Goal: Information Seeking & Learning: Check status

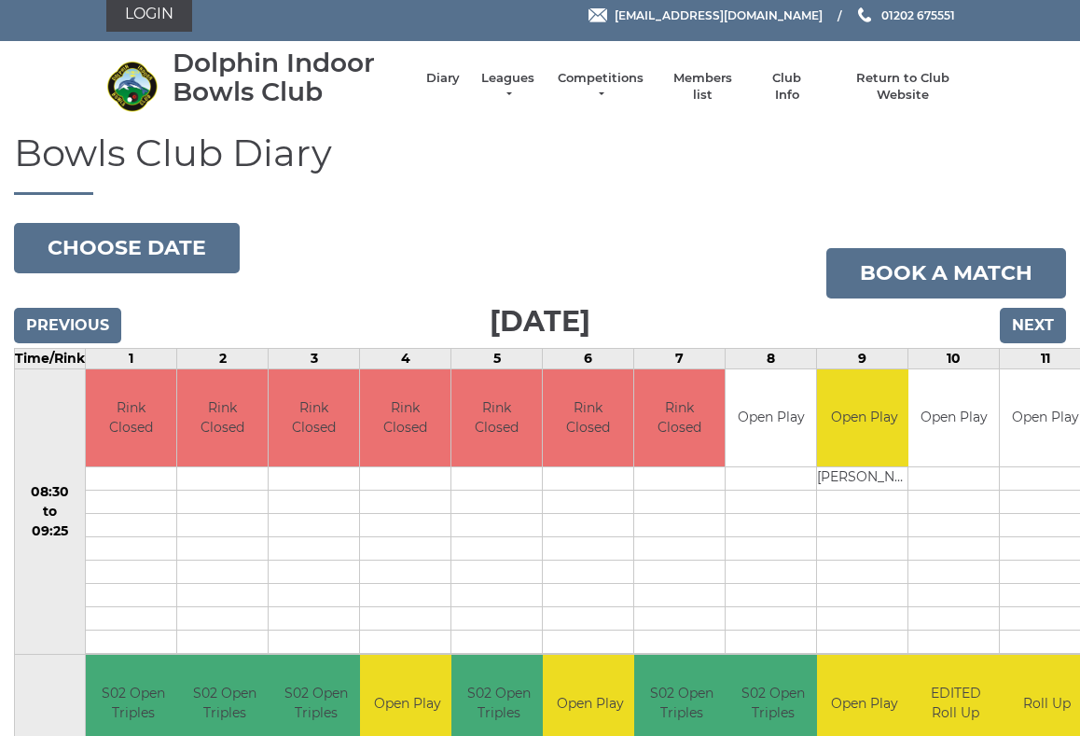
scroll to position [12, 0]
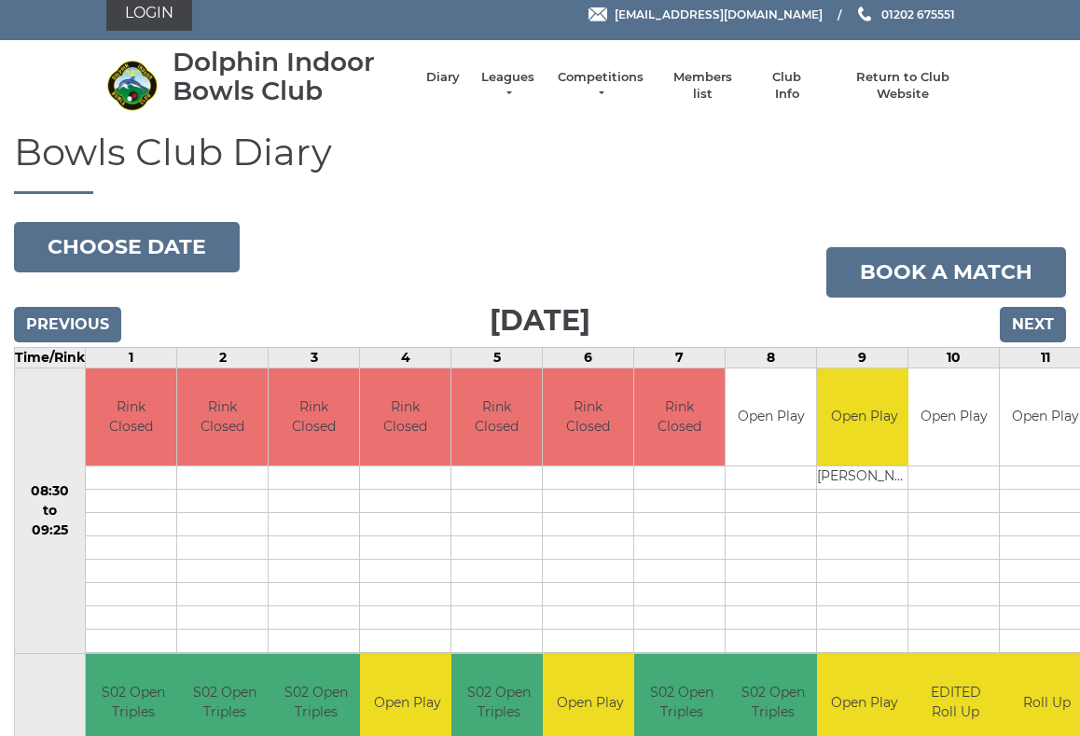
click at [524, 76] on li "Leagues Club leagues - Winter 2025/2026 Club leagues - Summer 2025 Club leagues…" at bounding box center [498, 86] width 77 height 52
click at [508, 92] on link "Leagues" at bounding box center [507, 86] width 59 height 34
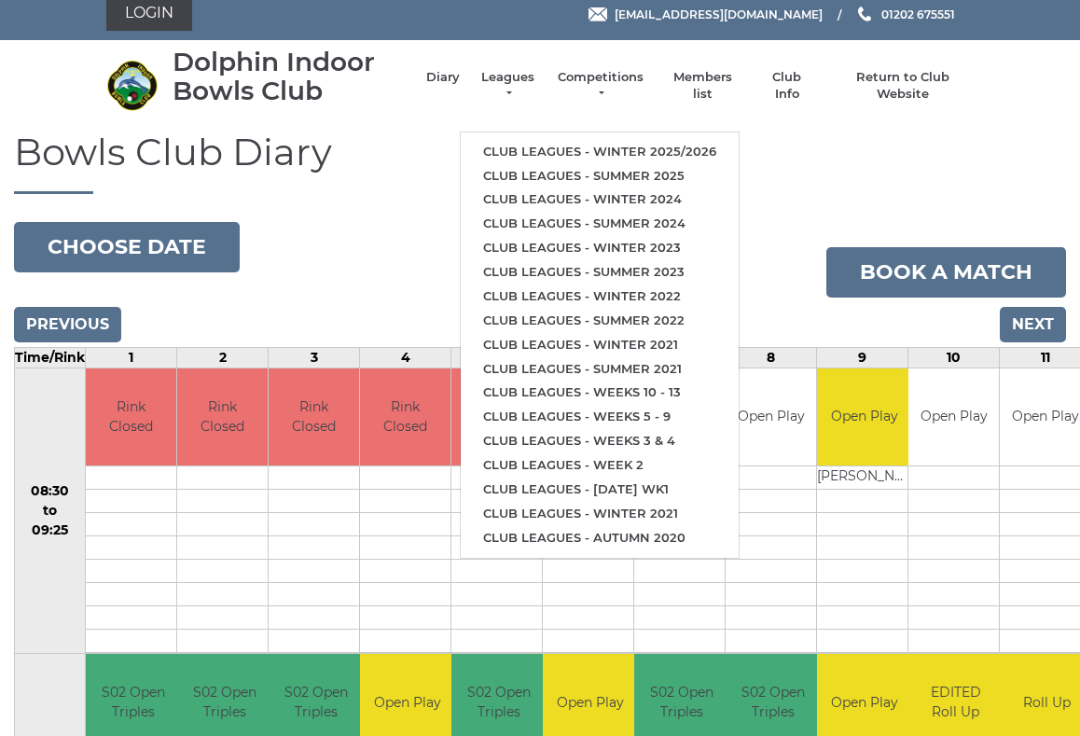
click at [666, 164] on link "Club leagues - Summer 2025" at bounding box center [600, 176] width 278 height 24
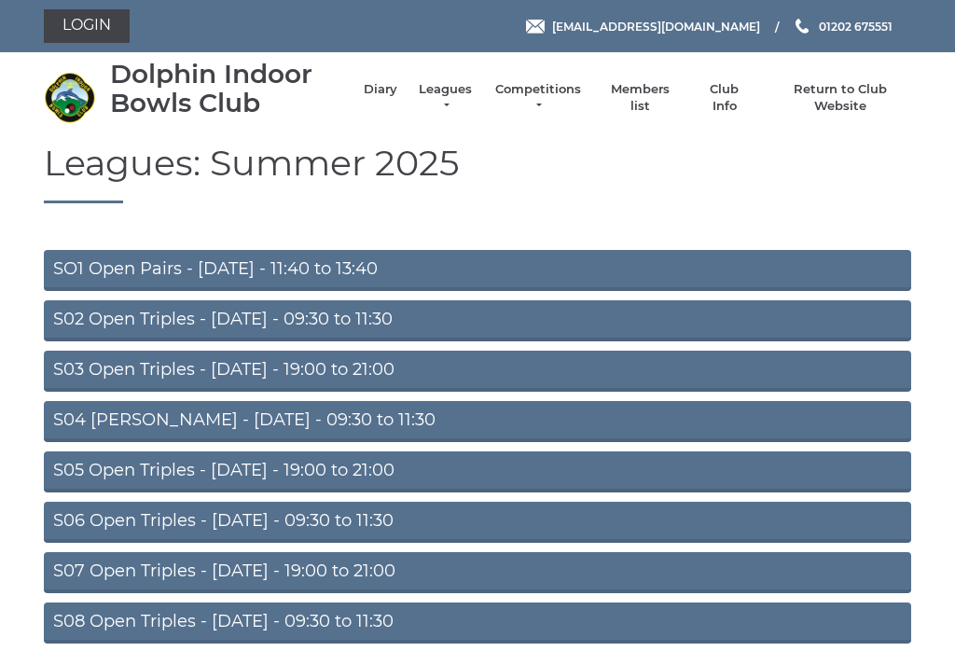
click at [333, 313] on link "S02 Open Triples - Tuesday - 09:30 to 11:30" at bounding box center [477, 320] width 867 height 41
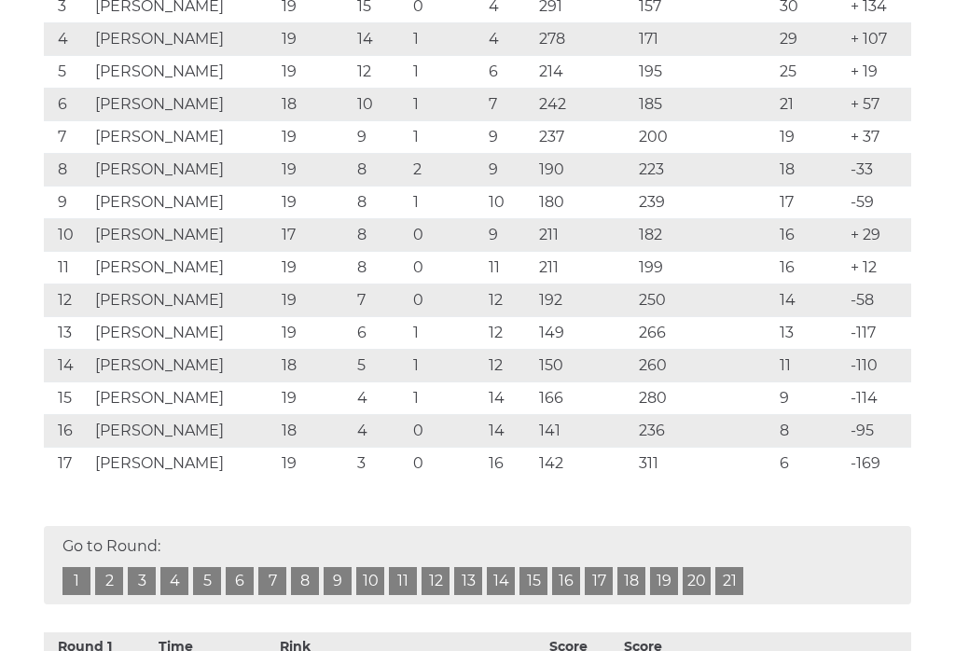
scroll to position [487, 0]
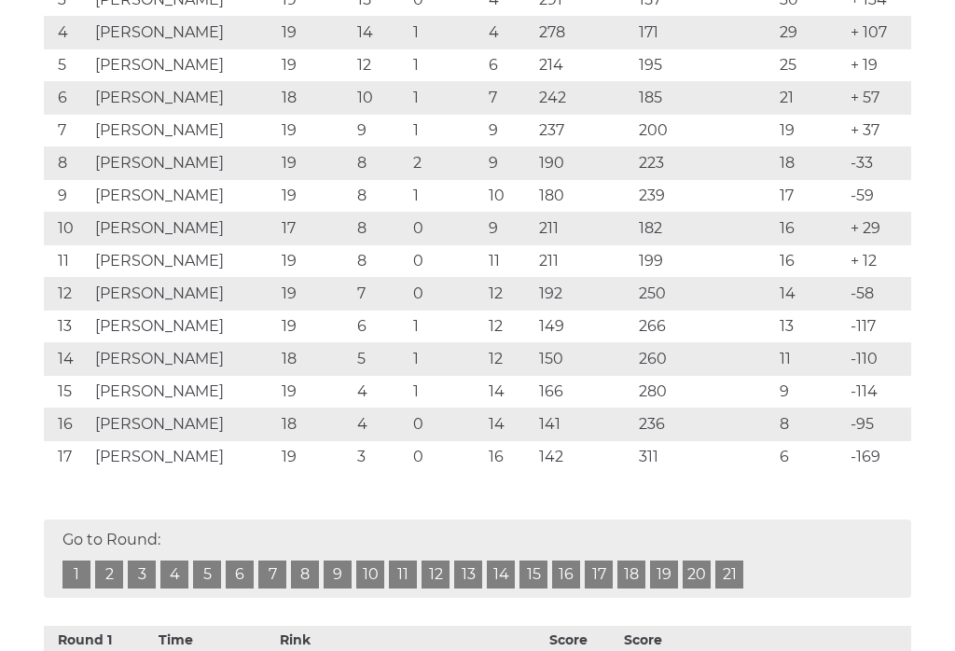
click at [672, 571] on link "19" at bounding box center [664, 575] width 28 height 28
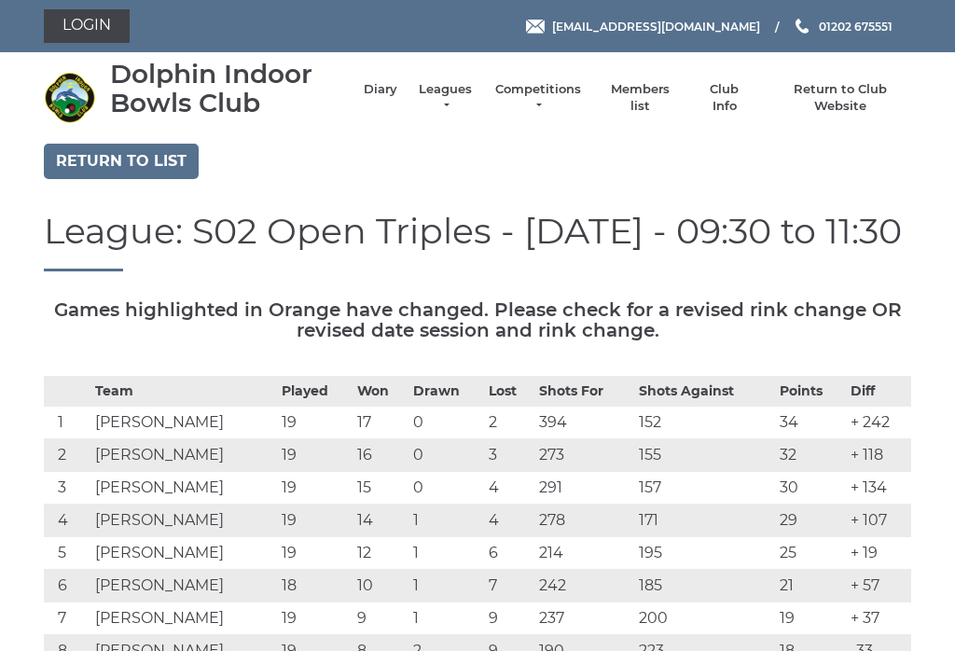
click at [472, 94] on link "Leagues" at bounding box center [445, 98] width 59 height 34
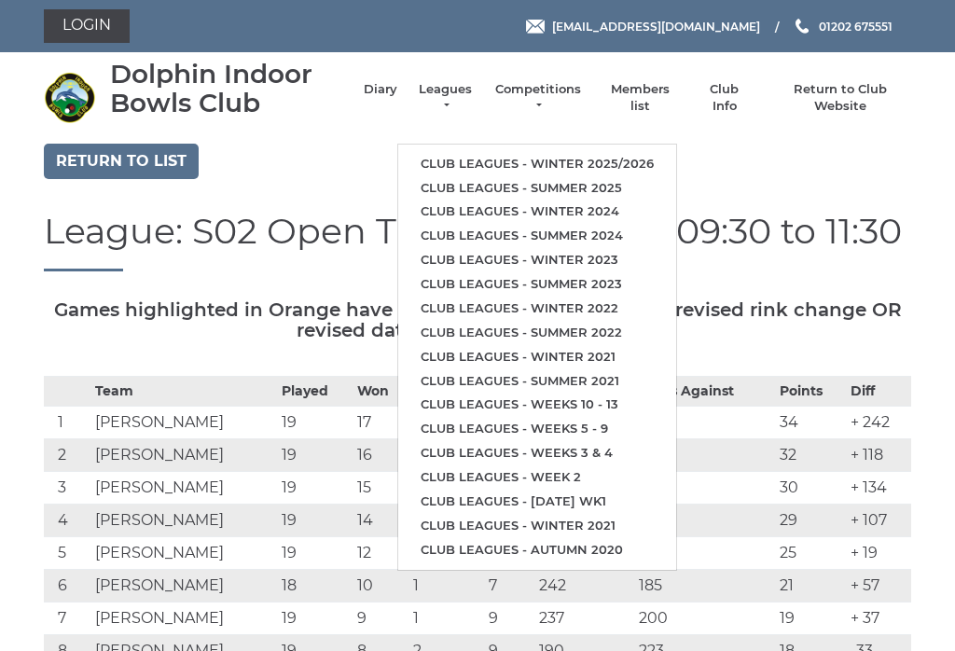
click at [642, 164] on link "Club leagues - Winter 2025/2026" at bounding box center [537, 164] width 278 height 24
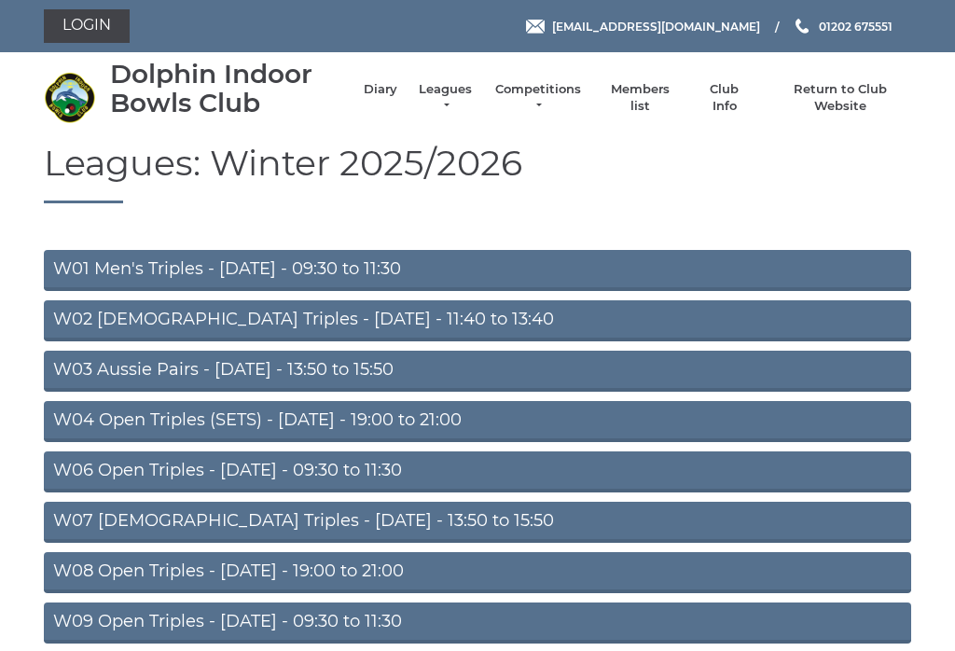
click at [417, 417] on link "W04 Open Triples (SETS) - Monday - 19:00 to 21:00" at bounding box center [477, 421] width 867 height 41
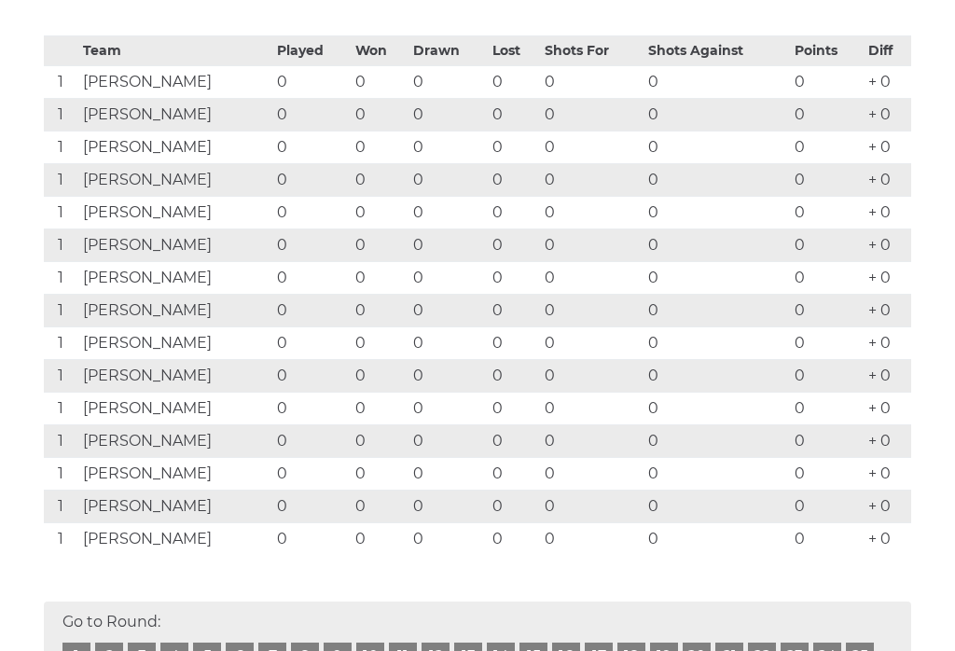
scroll to position [380, 0]
click at [247, 309] on td "[PERSON_NAME]" at bounding box center [175, 310] width 194 height 33
click at [228, 252] on td "Keith BOWMAN" at bounding box center [175, 244] width 194 height 33
click at [223, 182] on td "Andy PAULLEY" at bounding box center [175, 179] width 194 height 33
click at [233, 120] on td "Ian VEITCH" at bounding box center [175, 114] width 194 height 33
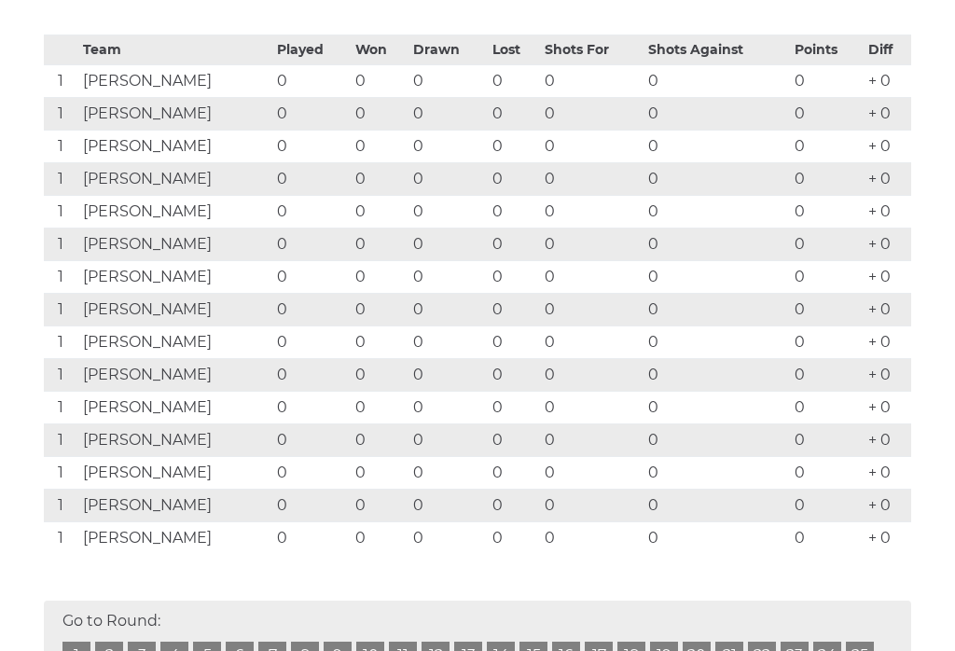
click at [243, 86] on td "John BRUDENELL" at bounding box center [175, 81] width 194 height 33
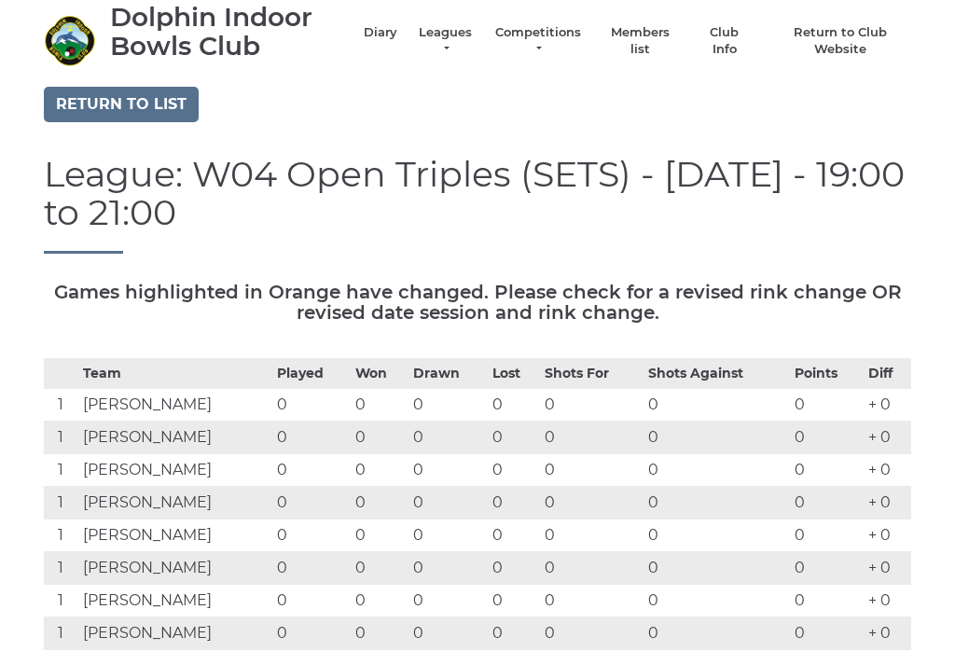
scroll to position [0, 0]
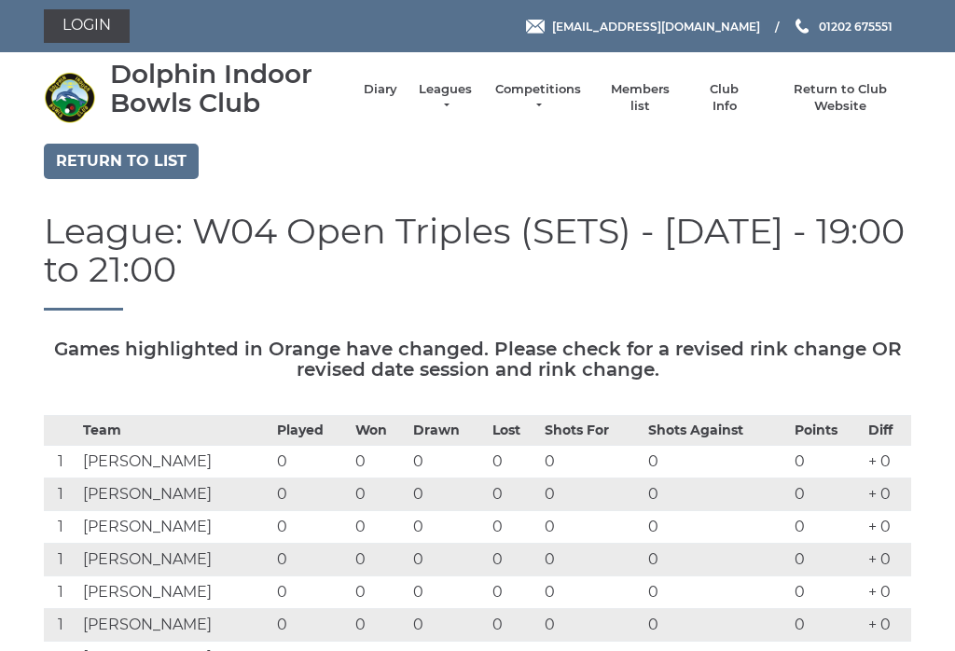
click at [171, 144] on link "Return to list" at bounding box center [121, 161] width 155 height 35
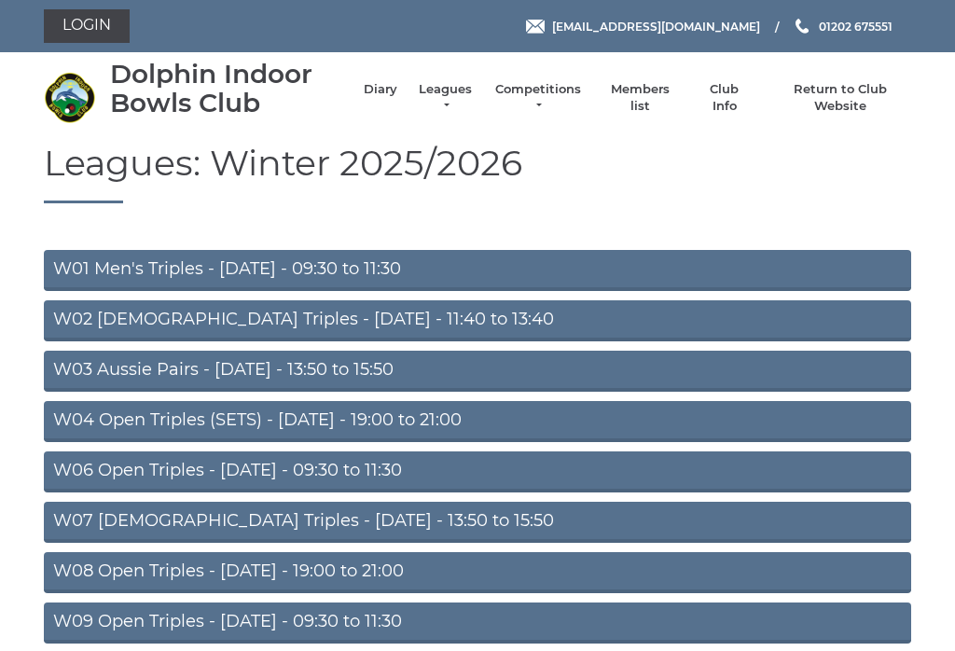
click at [473, 100] on link "Leagues" at bounding box center [445, 98] width 59 height 34
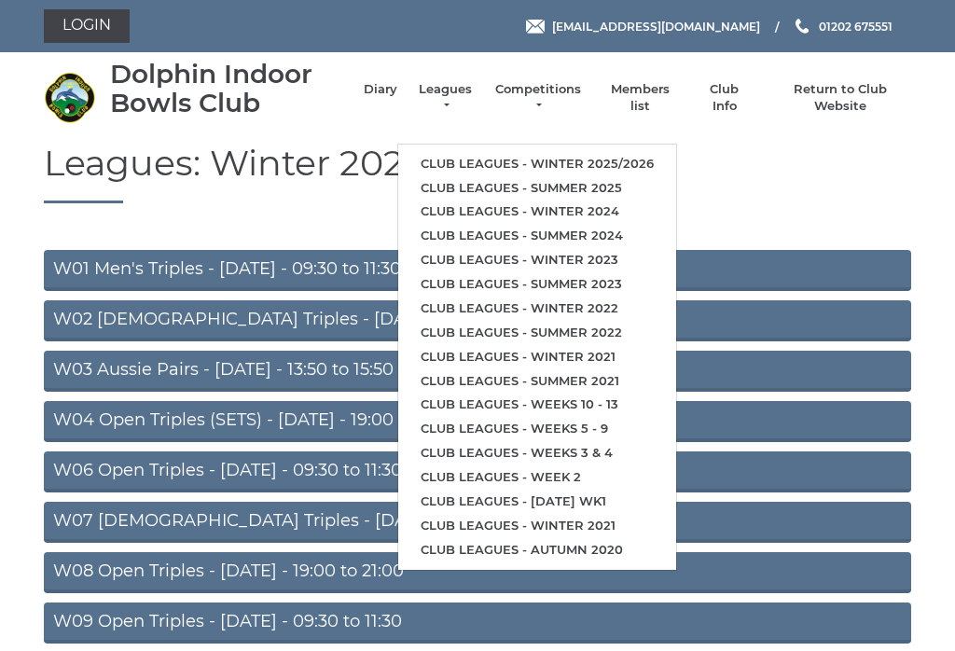
click at [627, 180] on link "Club leagues - Summer 2025" at bounding box center [537, 188] width 278 height 24
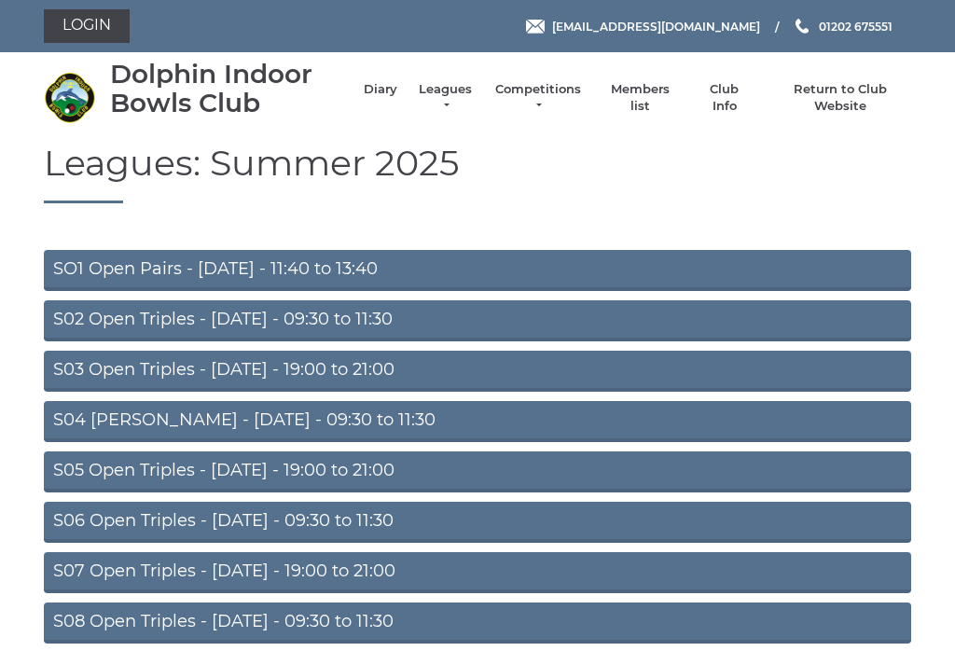
click at [378, 365] on link "S03 Open Triples - Tuesday - 19:00 to 21:00" at bounding box center [477, 371] width 867 height 41
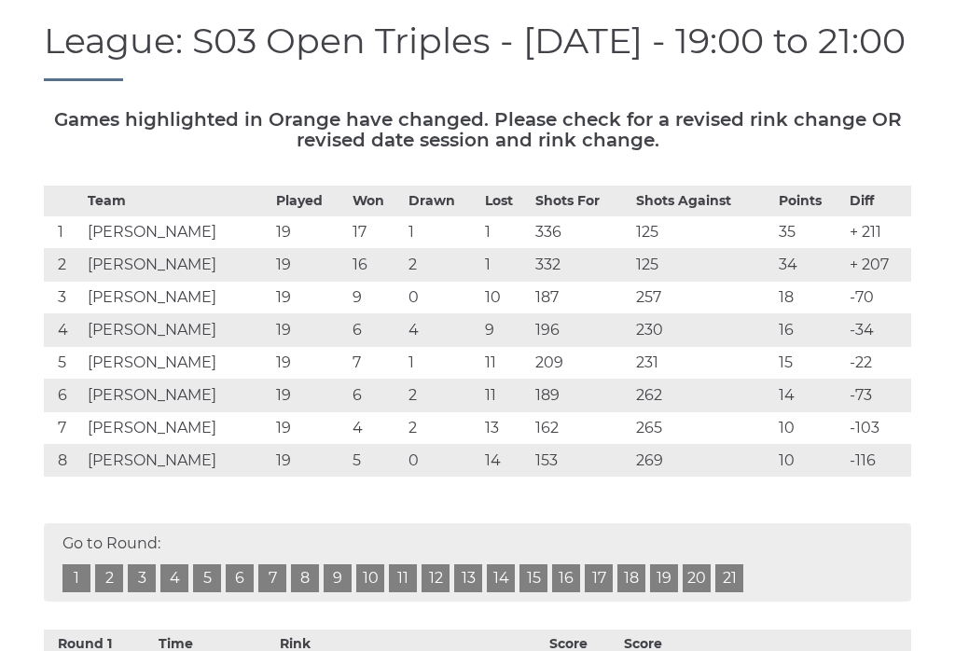
scroll to position [204, 0]
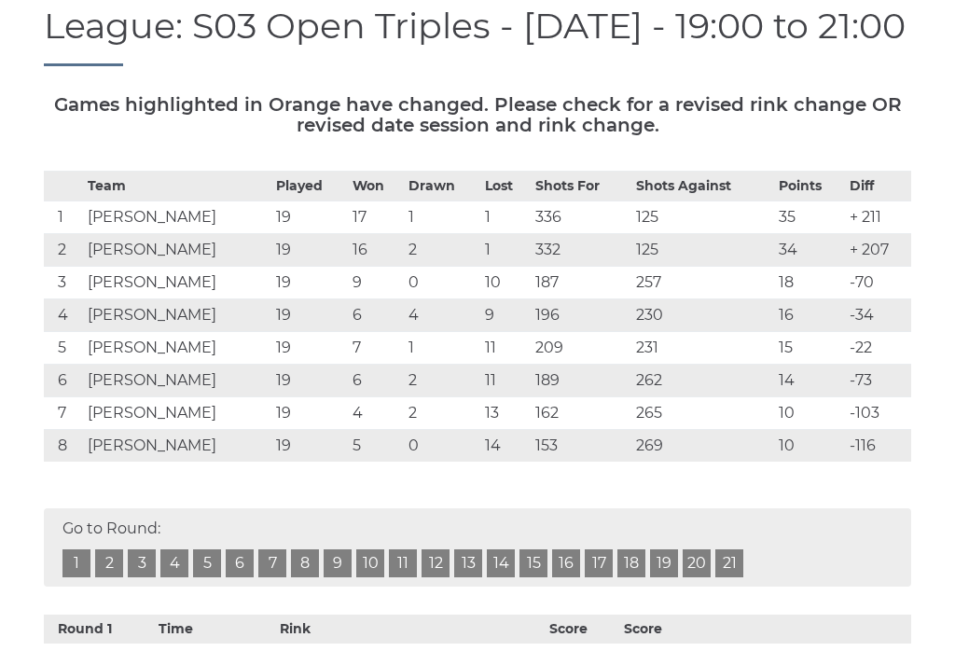
click at [675, 572] on link "19" at bounding box center [664, 564] width 28 height 28
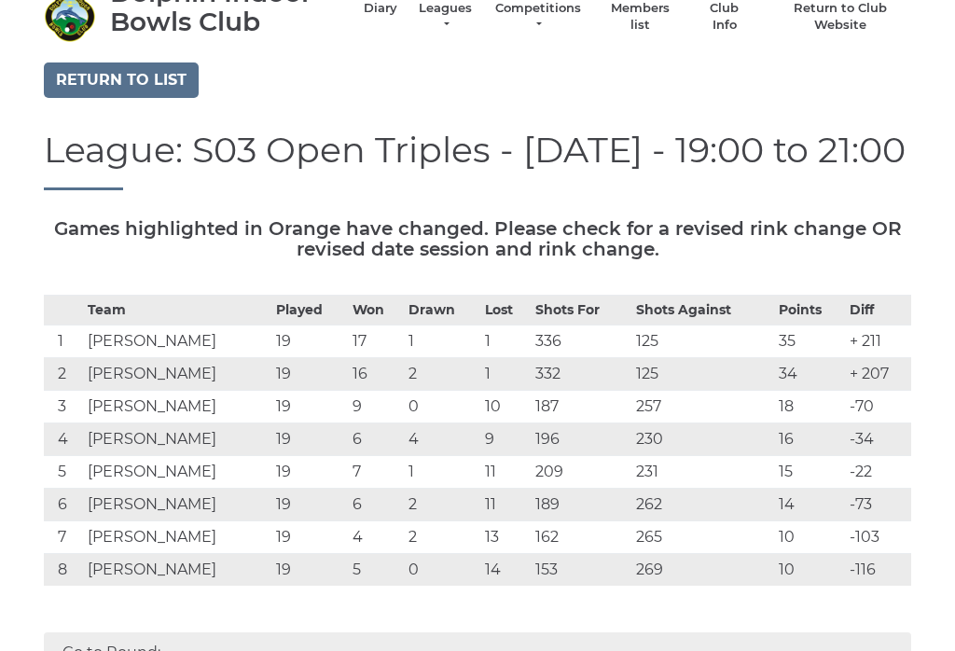
scroll to position [81, 0]
click at [456, 21] on link "Leagues" at bounding box center [445, 17] width 59 height 34
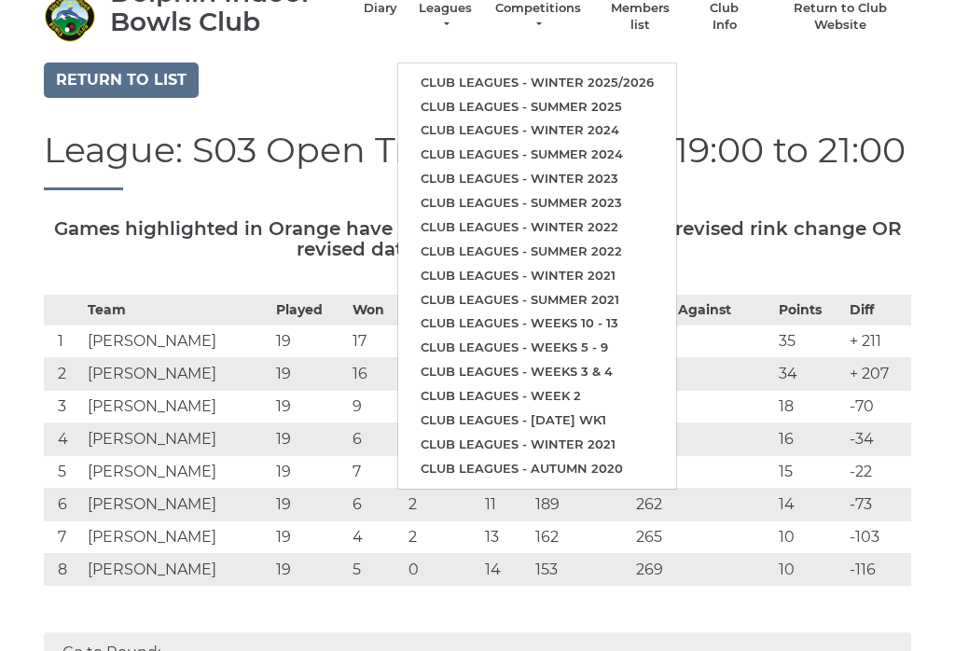
click at [641, 73] on link "Club leagues - Winter 2025/2026" at bounding box center [537, 83] width 278 height 24
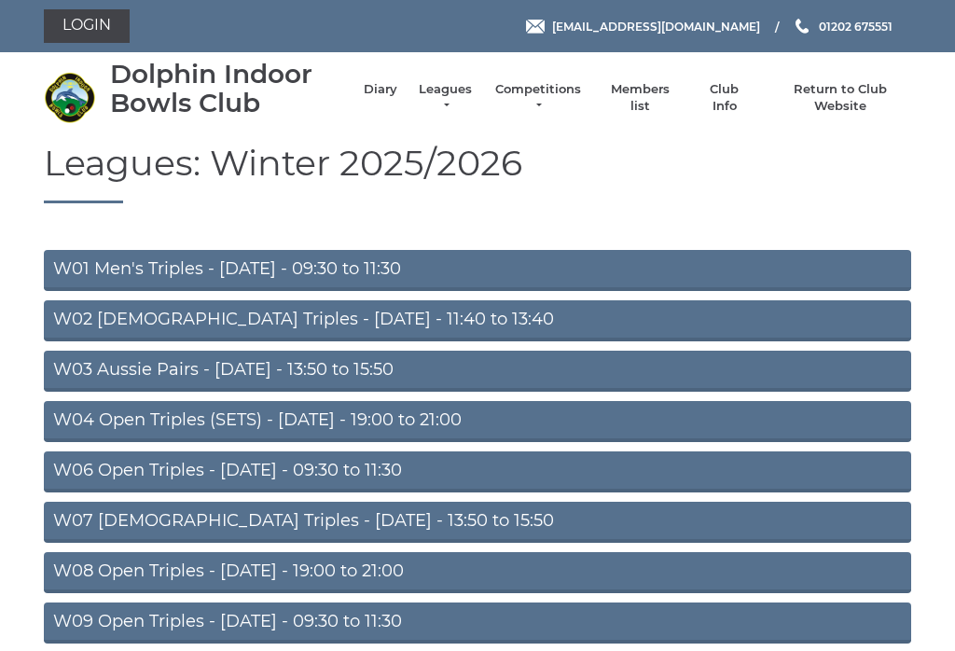
click at [370, 373] on link "W03 Aussie Pairs - Monday - 13:50 to 15:50" at bounding box center [477, 371] width 867 height 41
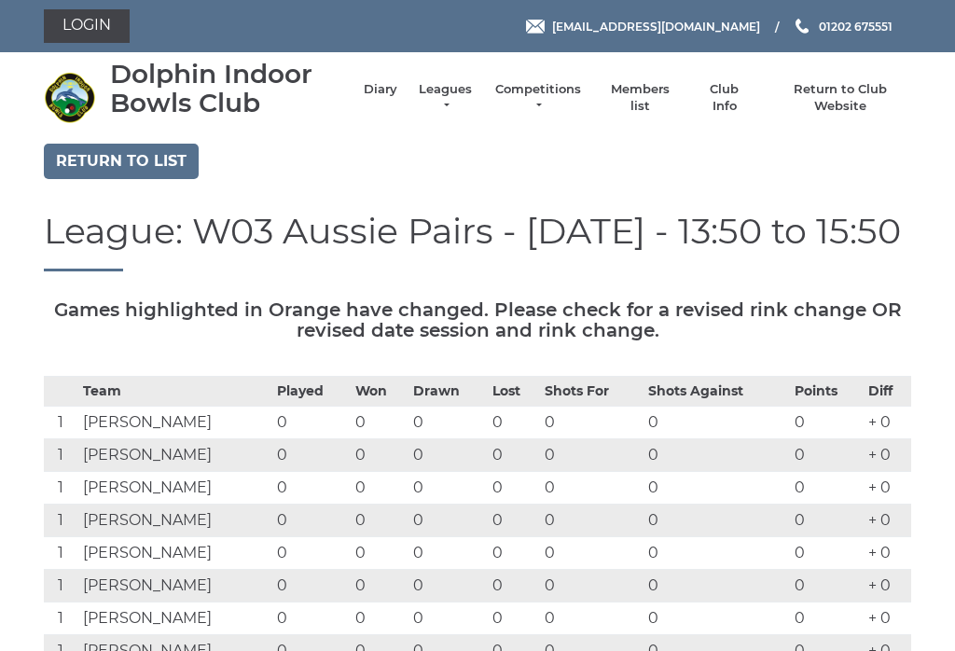
click at [188, 162] on link "Return to list" at bounding box center [121, 161] width 155 height 35
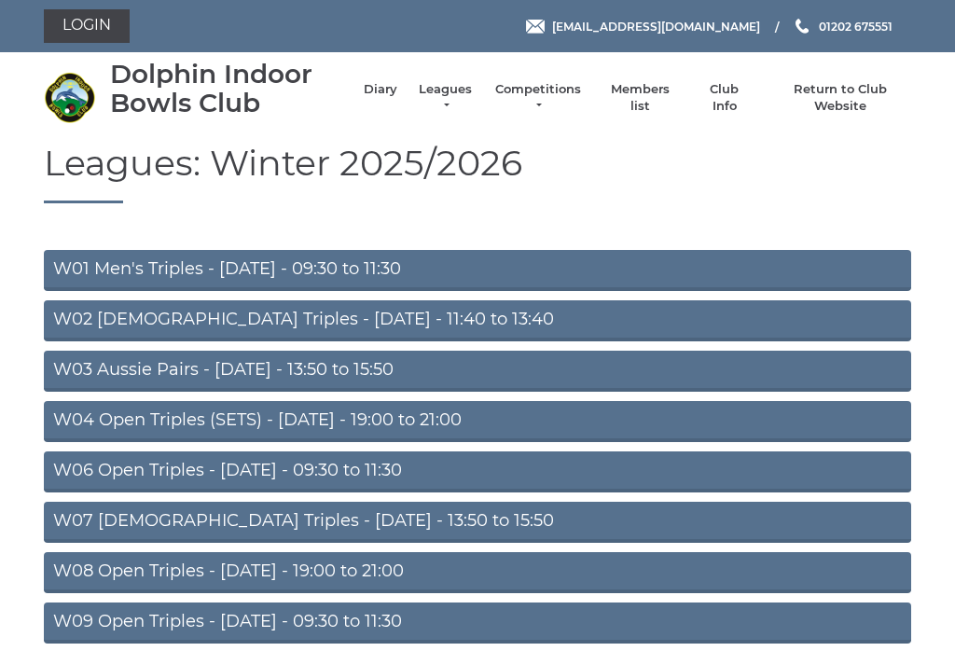
click at [407, 467] on link "W06 Open Triples - [DATE] - 09:30 to 11:30" at bounding box center [477, 471] width 867 height 41
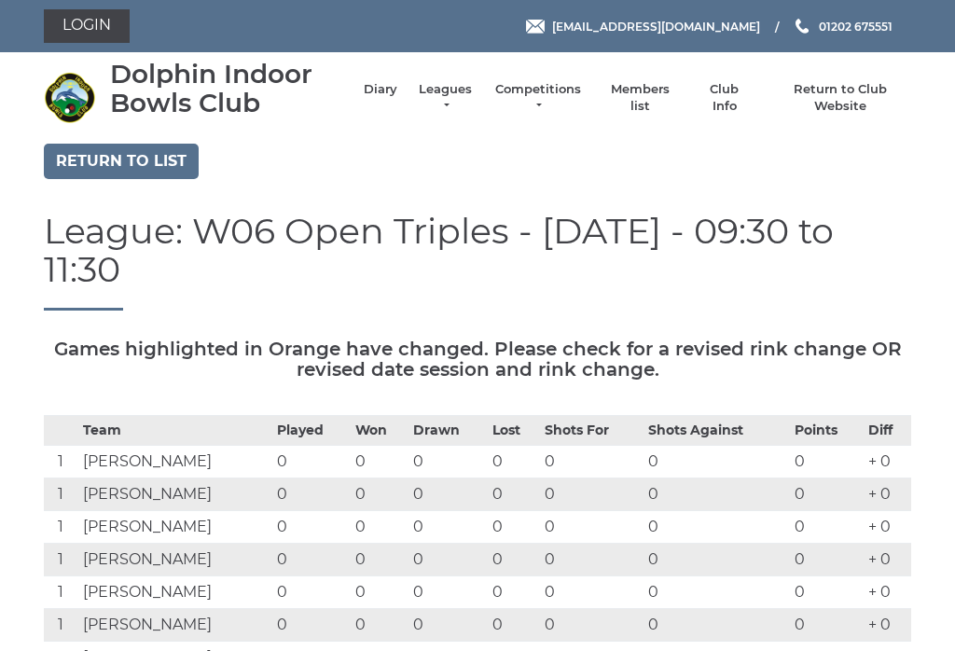
click at [717, 416] on th "Shots Against" at bounding box center [716, 431] width 147 height 30
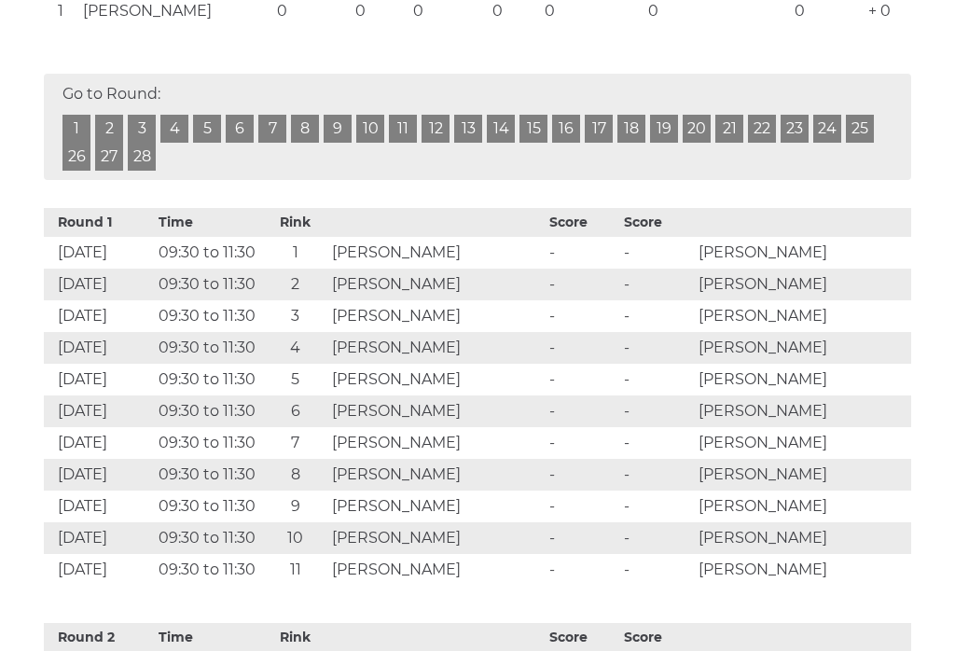
scroll to position [1168, 0]
click at [694, 490] on td "-" at bounding box center [656, 506] width 75 height 32
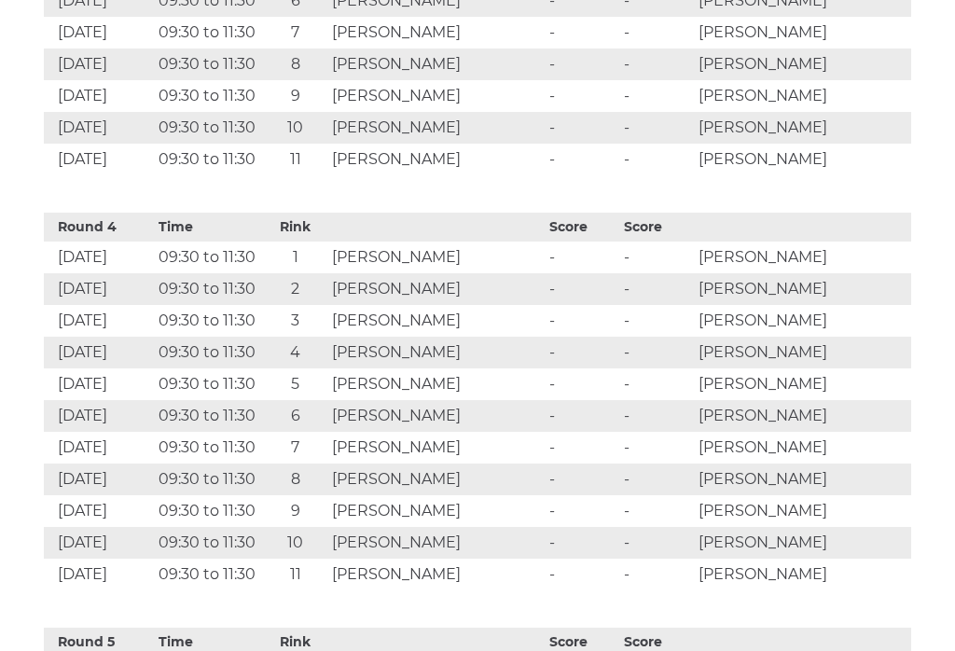
scroll to position [2416, 0]
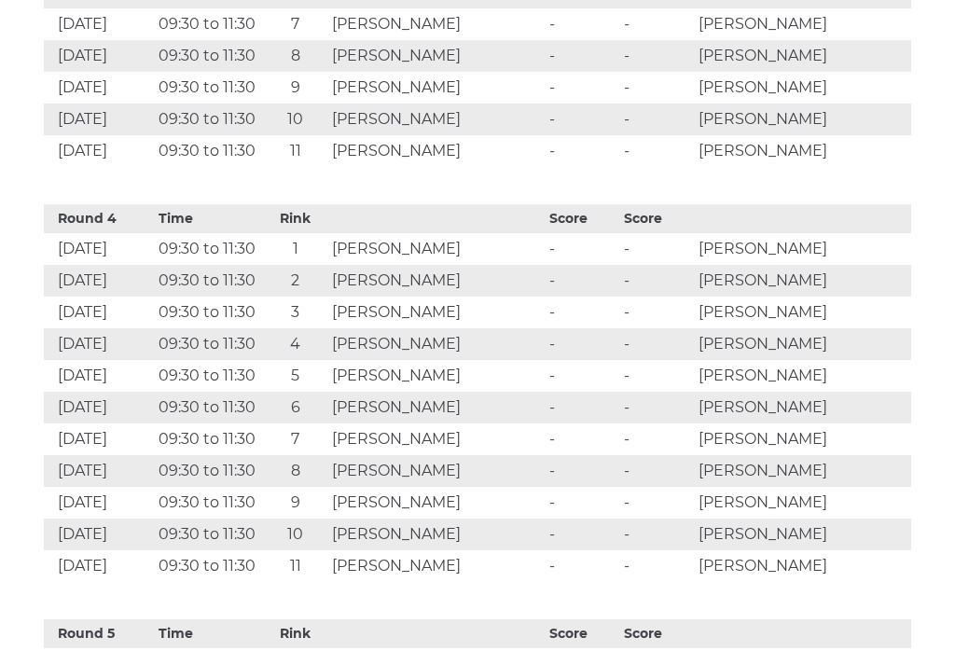
click at [773, 456] on td "[PERSON_NAME]" at bounding box center [802, 472] width 217 height 32
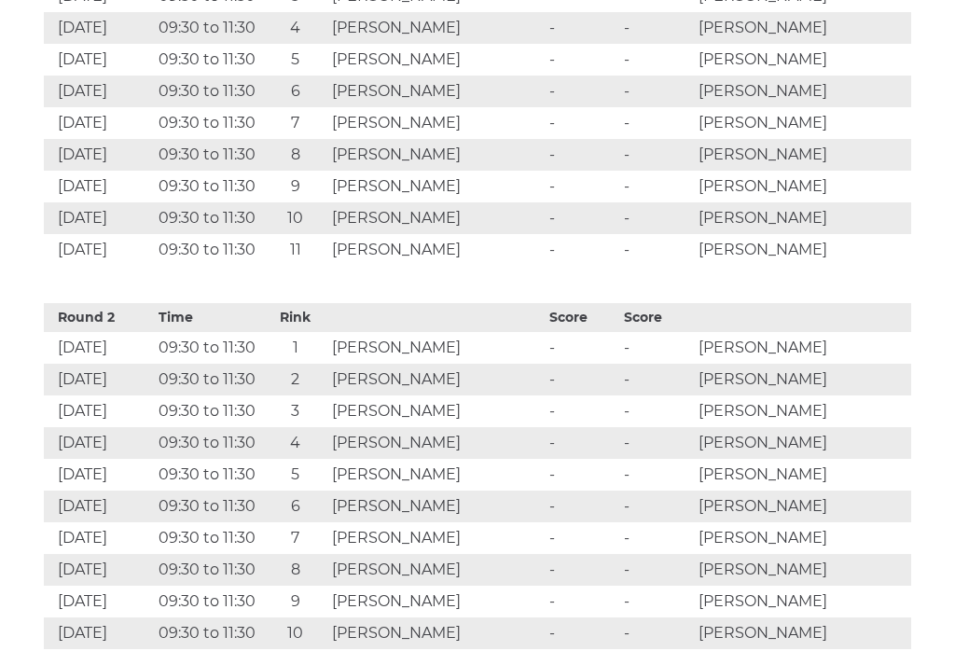
scroll to position [1514, 0]
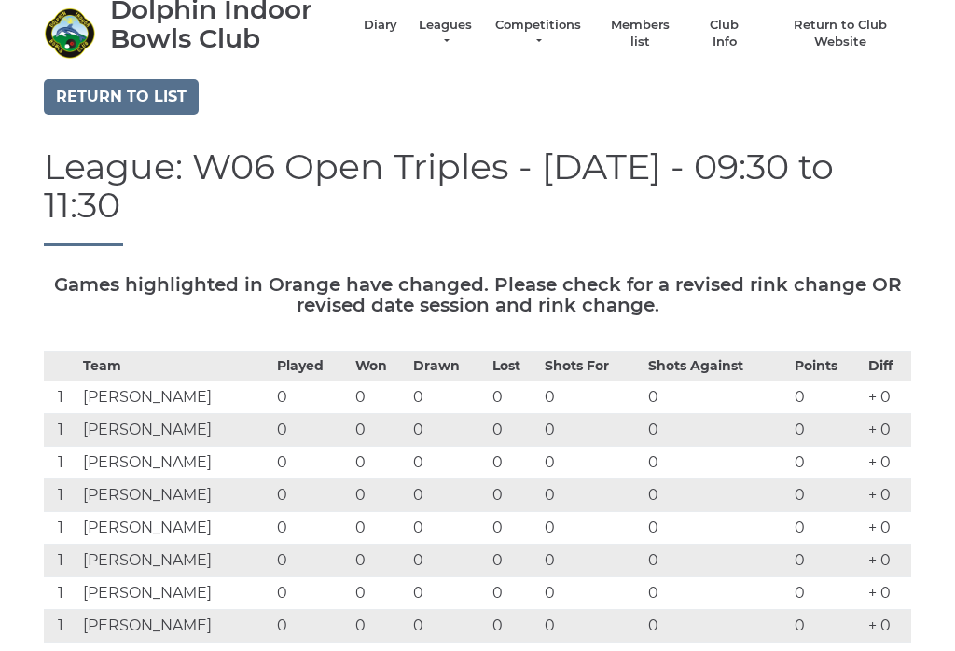
scroll to position [63, 0]
